Goal: Communication & Community: Answer question/provide support

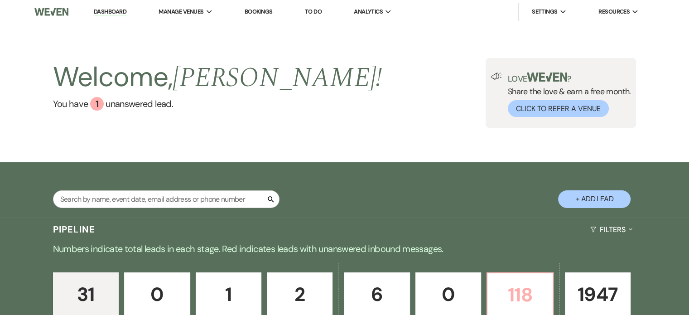
click at [525, 299] on p "118" at bounding box center [520, 294] width 54 height 30
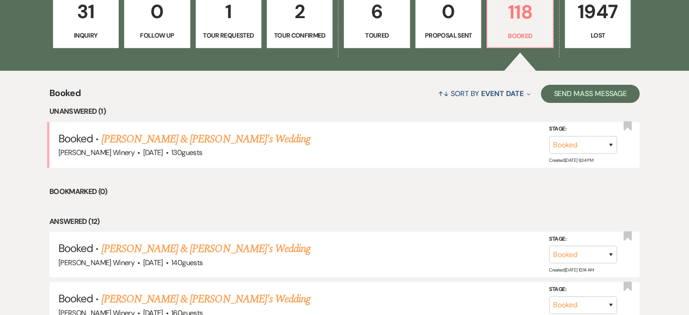
scroll to position [237, 0]
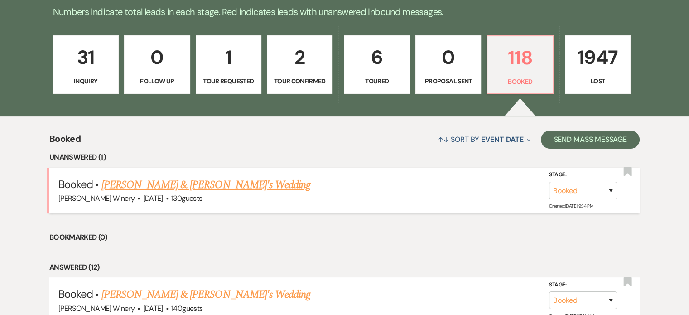
click at [181, 171] on li "Booked · [PERSON_NAME] & [PERSON_NAME]'s Wedding [PERSON_NAME] Winery · [DATE] …" at bounding box center [344, 191] width 590 height 46
click at [182, 188] on link "[PERSON_NAME] & [PERSON_NAME]'s Wedding" at bounding box center [205, 185] width 209 height 16
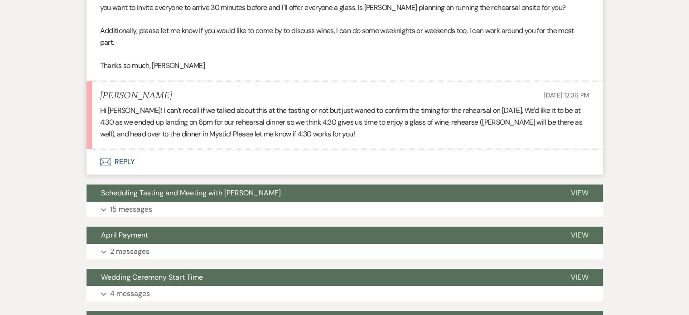
scroll to position [428, 0]
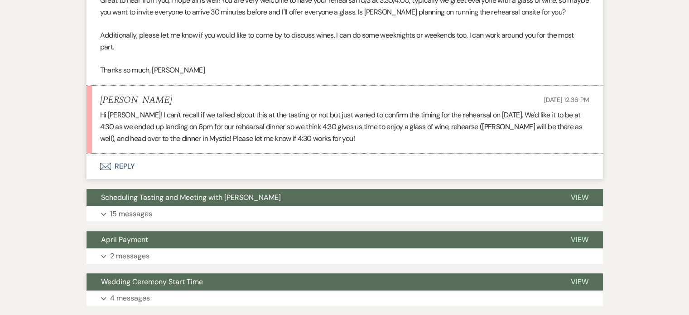
click at [130, 165] on button "Envelope Reply" at bounding box center [345, 166] width 516 height 25
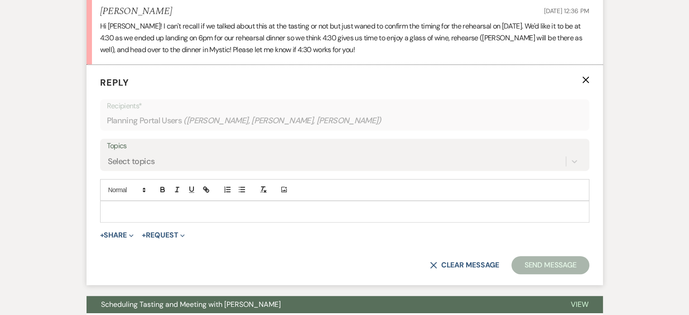
scroll to position [517, 0]
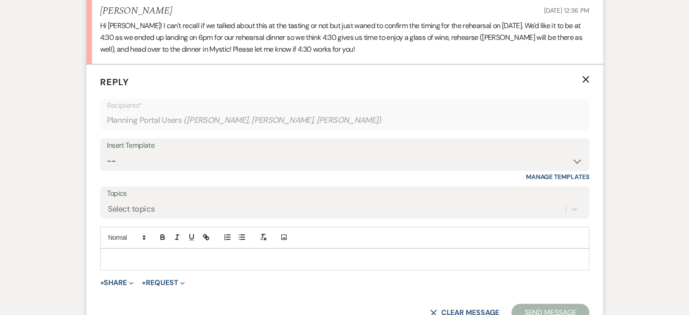
click at [134, 255] on p at bounding box center [344, 259] width 475 height 10
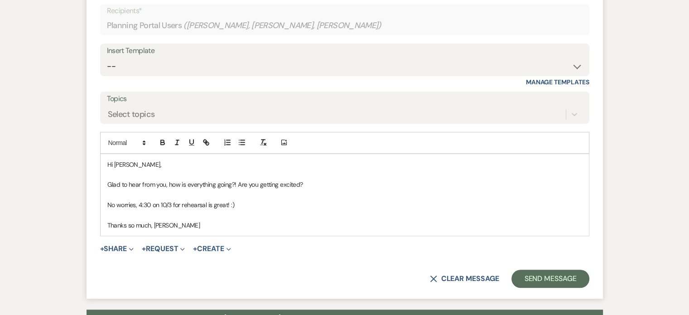
scroll to position [615, 0]
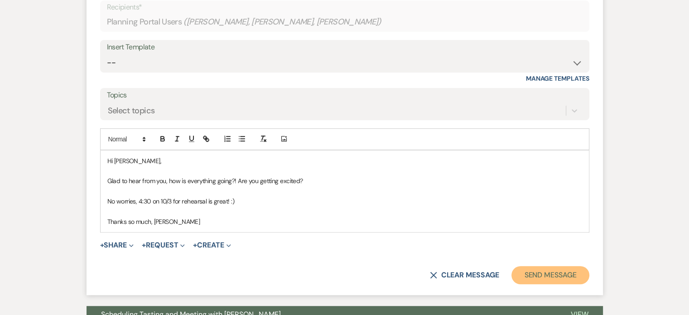
click at [538, 270] on button "Send Message" at bounding box center [549, 275] width 77 height 18
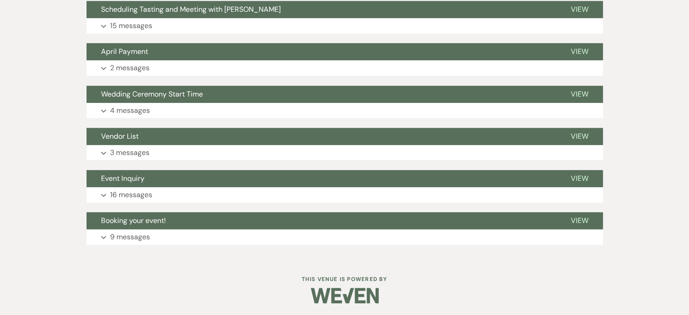
scroll to position [739, 0]
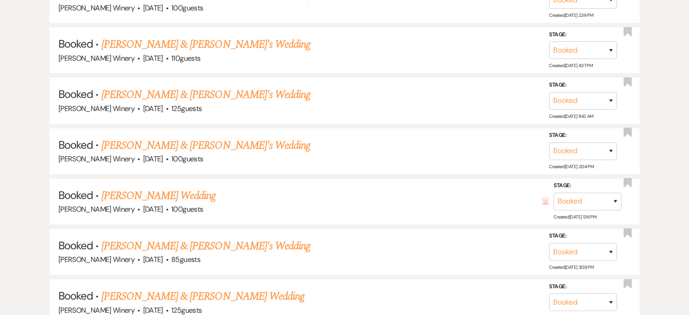
scroll to position [237, 0]
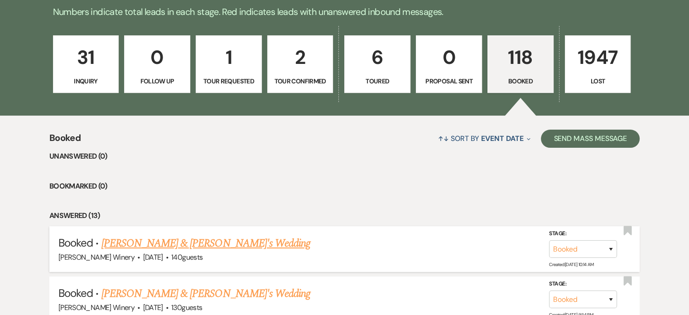
click at [194, 249] on link "[PERSON_NAME] & [PERSON_NAME]'s Wedding" at bounding box center [205, 243] width 209 height 16
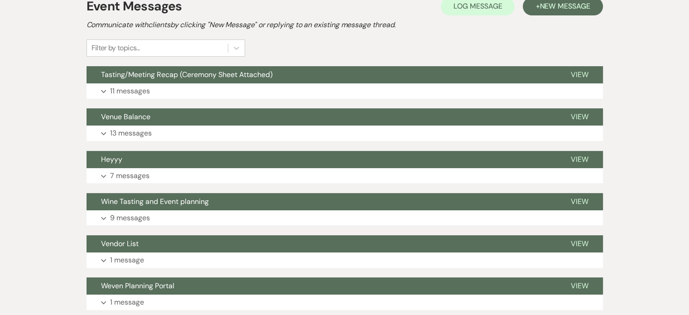
scroll to position [210, 0]
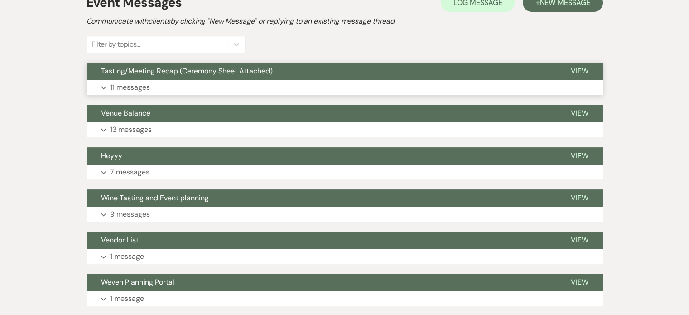
click at [237, 88] on button "Expand 11 messages" at bounding box center [345, 87] width 516 height 15
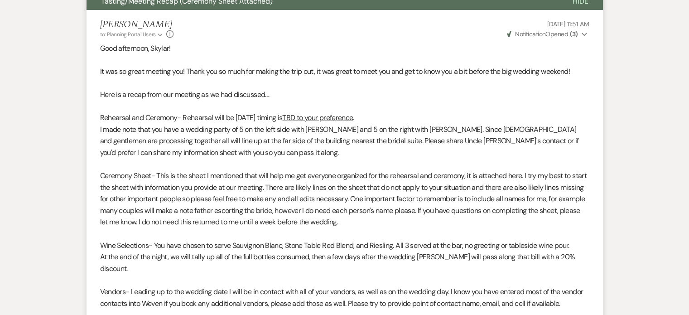
scroll to position [371, 0]
